Goal: Task Accomplishment & Management: Use online tool/utility

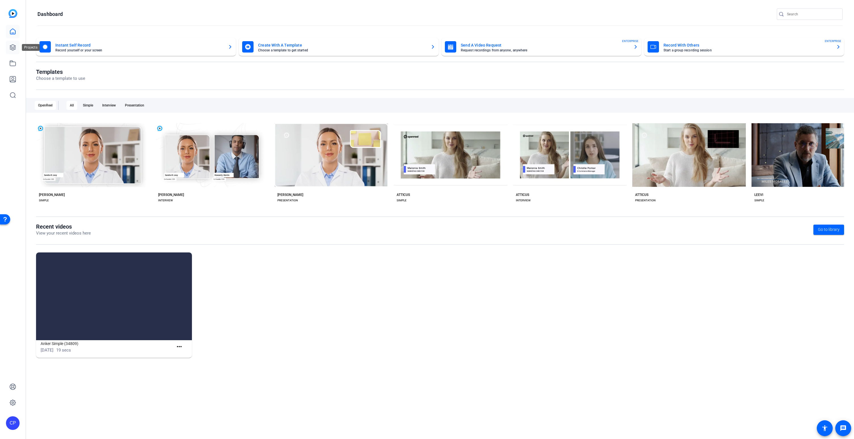
click at [14, 49] on icon at bounding box center [12, 47] width 7 height 7
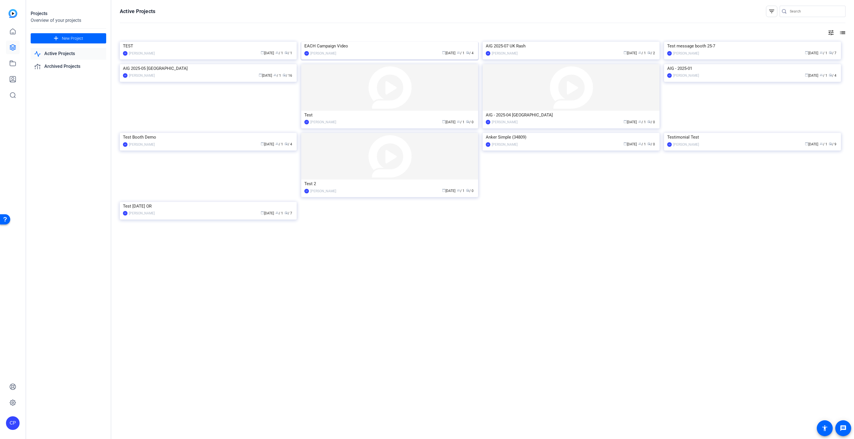
click at [355, 42] on img at bounding box center [389, 42] width 177 height 0
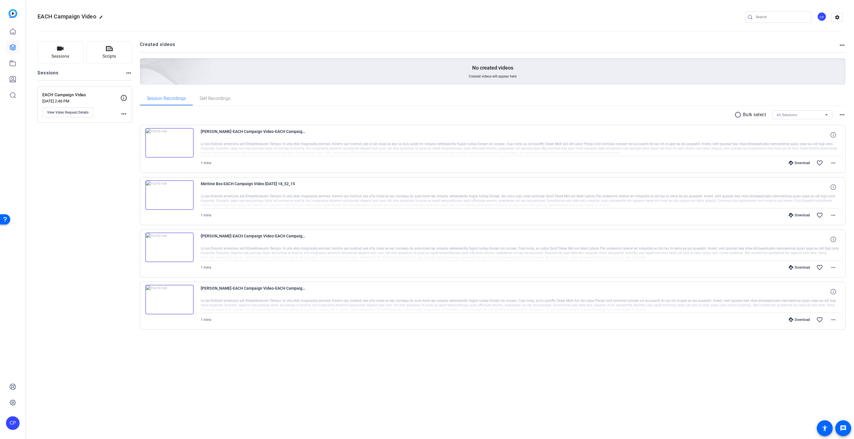
click at [169, 143] on img at bounding box center [169, 143] width 48 height 30
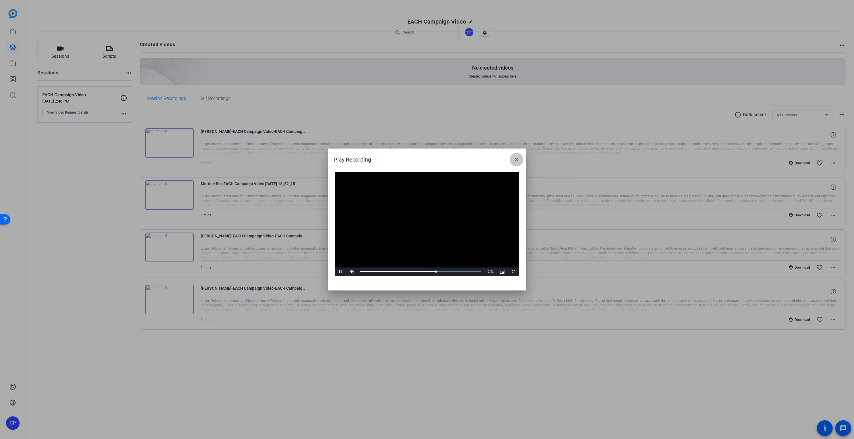
click at [519, 159] on mat-icon "close" at bounding box center [516, 159] width 7 height 7
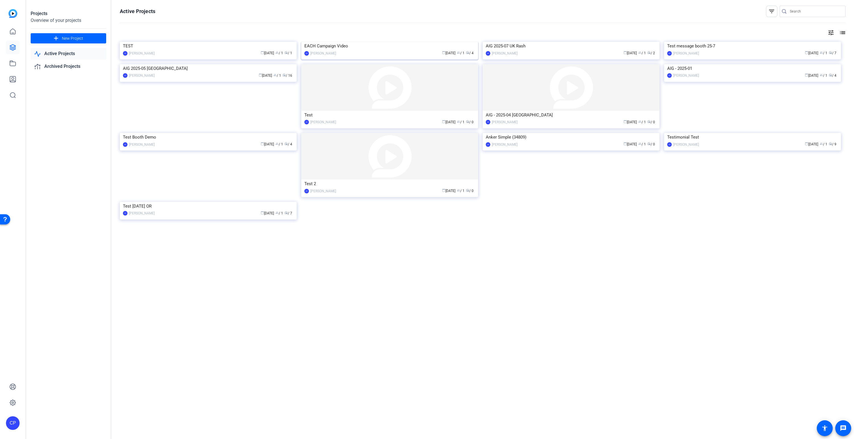
click at [362, 42] on img at bounding box center [389, 42] width 177 height 0
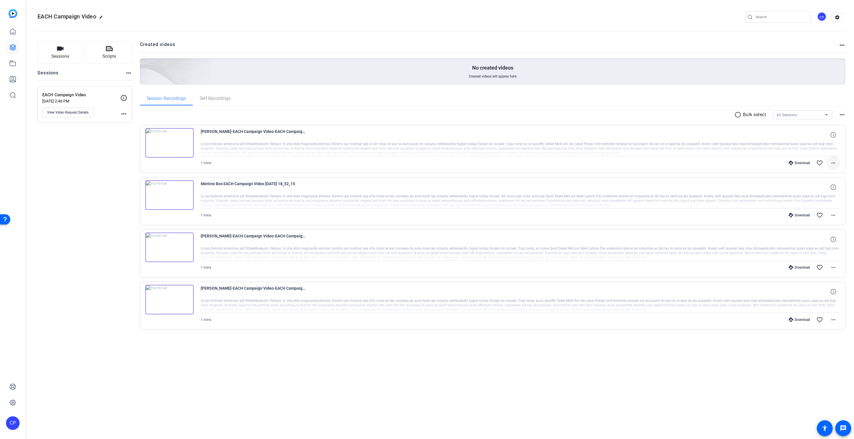
click at [834, 163] on mat-icon "more_horiz" at bounding box center [833, 163] width 7 height 7
click at [814, 190] on span "Download MP4" at bounding box center [819, 189] width 34 height 7
click at [835, 215] on mat-icon "more_horiz" at bounding box center [833, 215] width 7 height 7
click at [820, 240] on span "Download MP4" at bounding box center [819, 241] width 34 height 7
drag, startPoint x: 201, startPoint y: 131, endPoint x: 228, endPoint y: 132, distance: 26.7
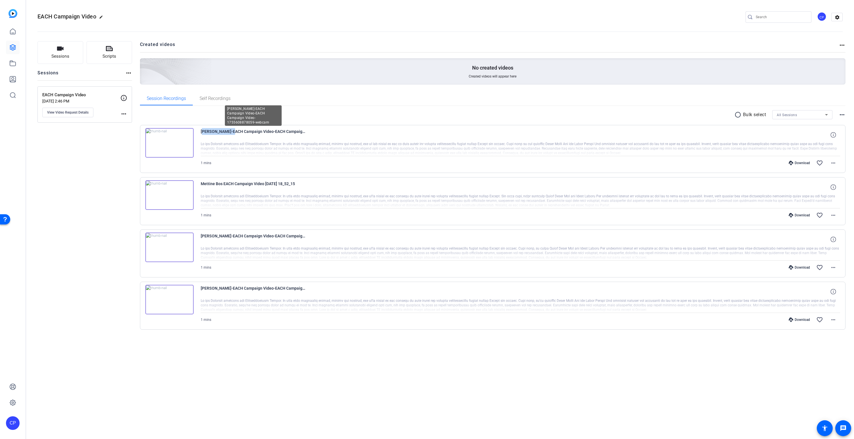
click at [228, 132] on span "[PERSON_NAME]-EACH Campaign Video-EACH Campaign Video-1755608878059-webcam" at bounding box center [253, 135] width 105 height 14
copy span "[PERSON_NAME]"
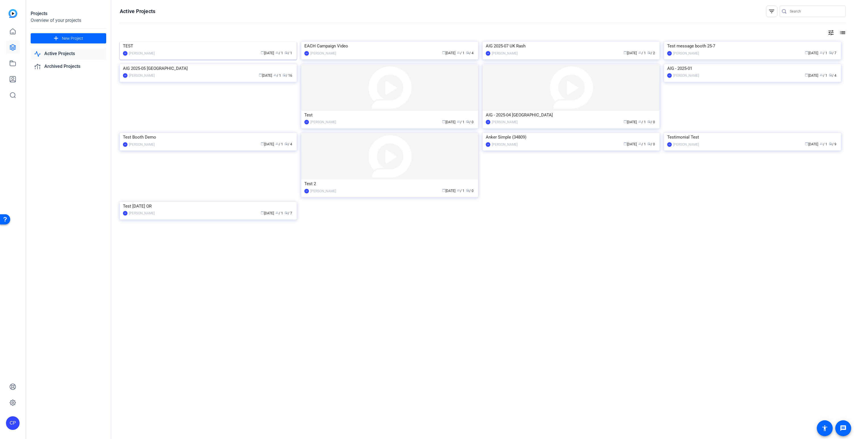
click at [197, 42] on img at bounding box center [208, 42] width 177 height 0
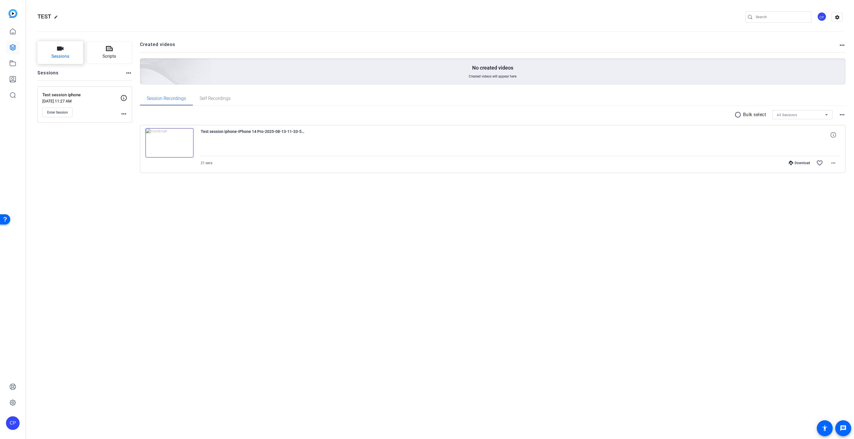
click at [61, 51] on icon "button" at bounding box center [60, 48] width 7 height 7
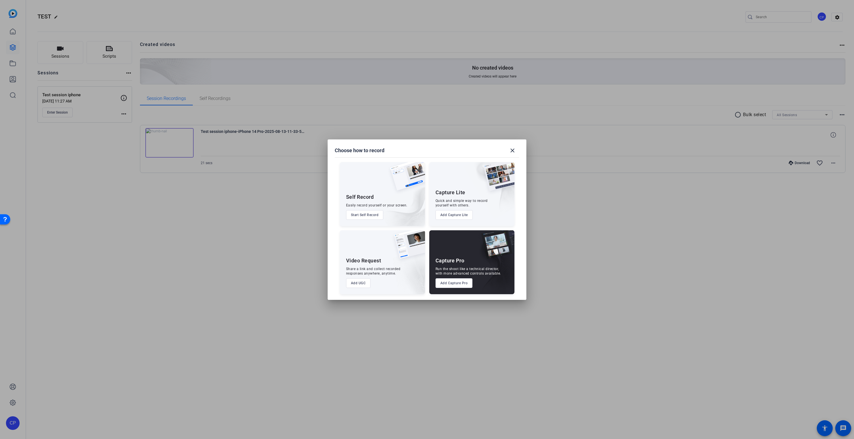
click at [370, 216] on button "Start Self Record" at bounding box center [364, 215] width 37 height 10
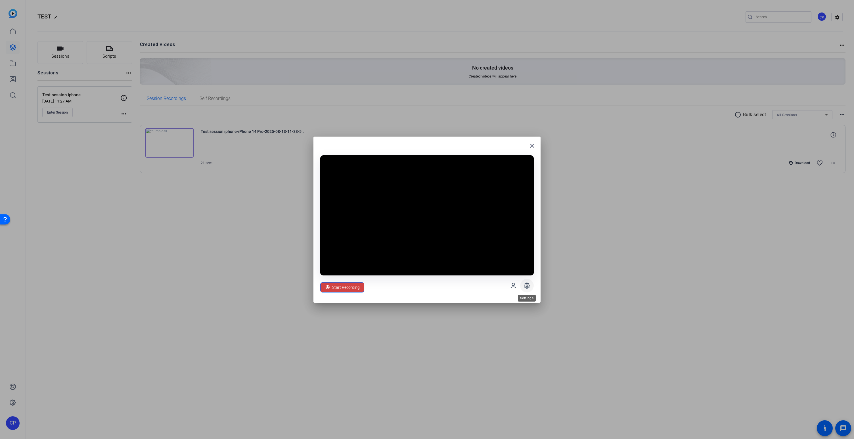
click at [527, 285] on icon at bounding box center [527, 285] width 7 height 7
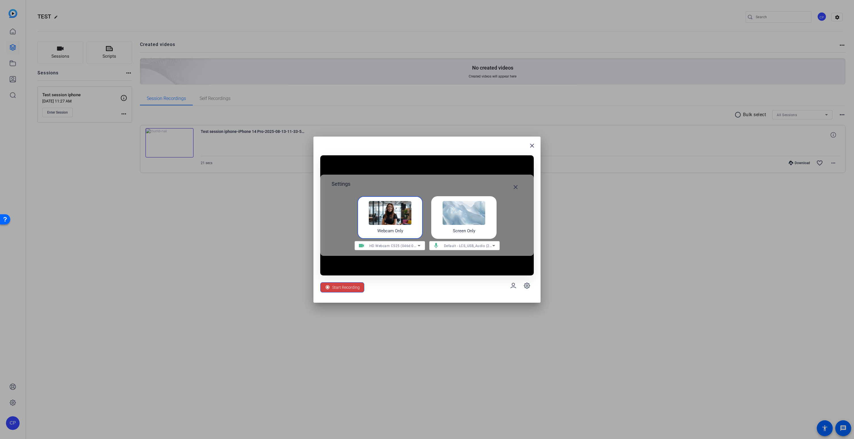
click at [408, 246] on span "HD Webcam C525 (046d:0826)" at bounding box center [395, 245] width 52 height 5
click at [386, 264] on span "Cam Link 4K (0fd9:0066)" at bounding box center [379, 266] width 41 height 7
click at [463, 247] on span "Default - LCS_USB_Audio (2e3c:4444)" at bounding box center [475, 245] width 62 height 5
click at [453, 266] on span "LCS_USB_Audio (2e3c:4444)" at bounding box center [457, 266] width 46 height 7
click at [337, 287] on span "Start Recording" at bounding box center [346, 287] width 28 height 11
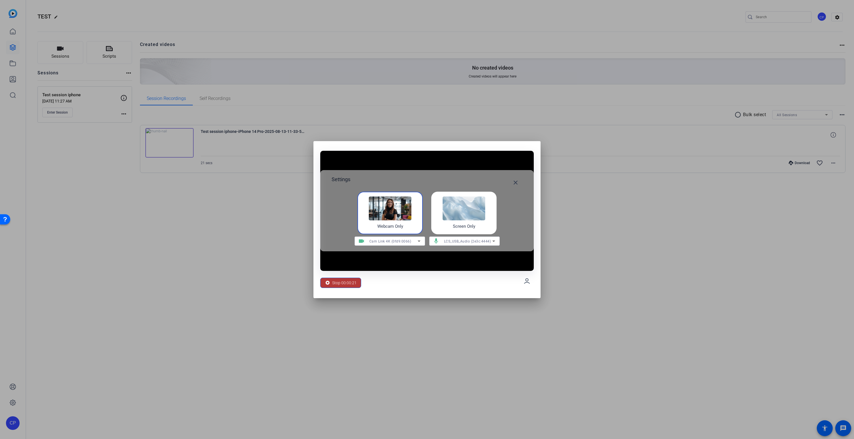
click at [351, 283] on span "Stop 00:00:21" at bounding box center [344, 282] width 24 height 11
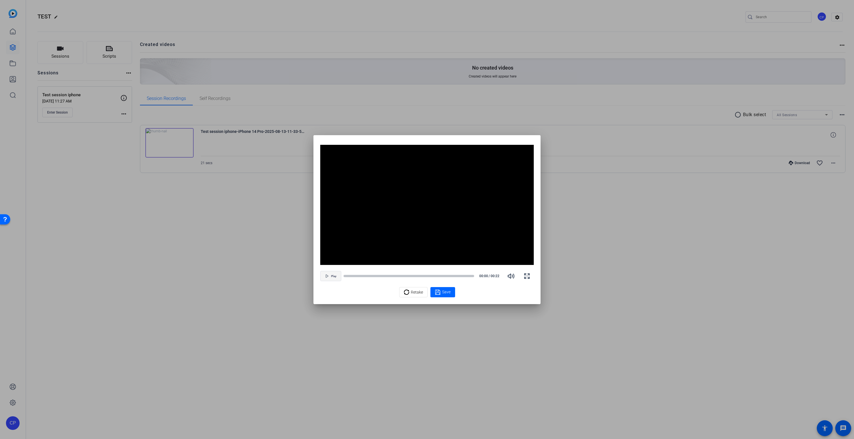
click at [331, 276] on span "Play" at bounding box center [333, 276] width 5 height 3
